Goal: Information Seeking & Learning: Learn about a topic

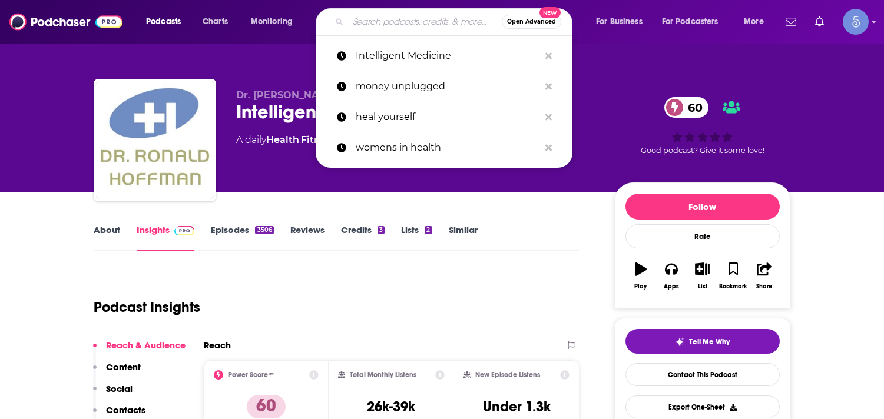
type input "Flipping 50 or She Means Fitness Business"
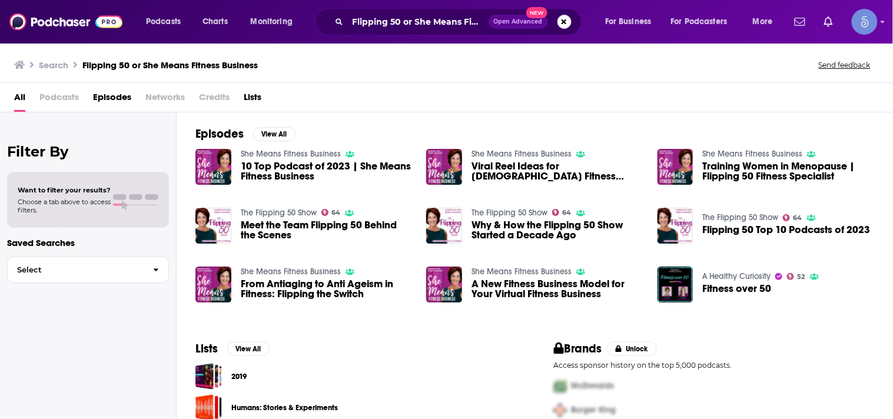
click at [267, 163] on span "10 Top Podcast of 2023 | She Means Fitness Business" at bounding box center [327, 171] width 172 height 20
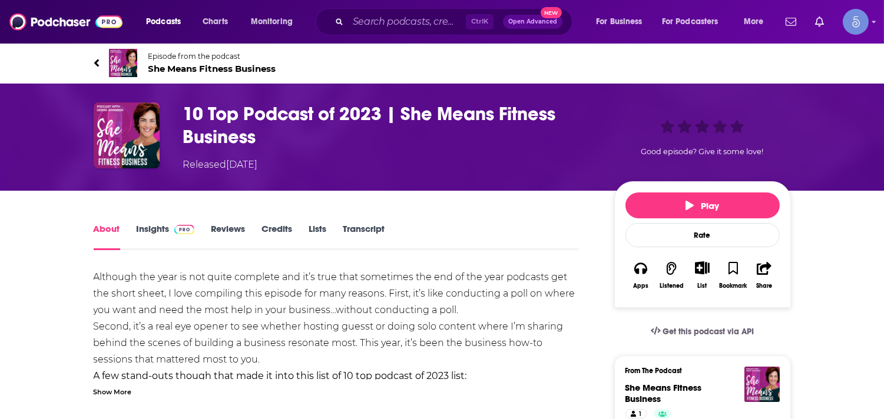
click at [163, 226] on link "Insights" at bounding box center [166, 236] width 58 height 27
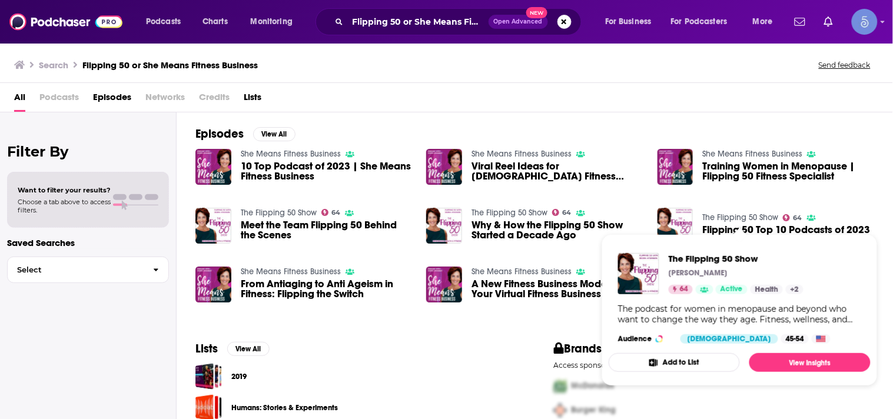
click at [718, 216] on link "The Flipping 50 Show" at bounding box center [740, 218] width 76 height 10
